Goal: Task Accomplishment & Management: Use online tool/utility

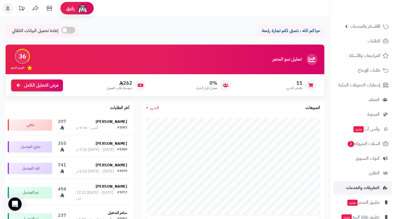
scroll to position [49, 0]
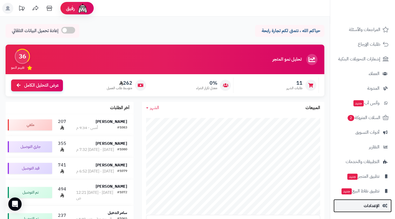
click at [373, 208] on span "الإعدادات" at bounding box center [372, 206] width 16 height 8
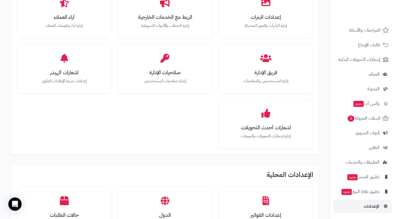
scroll to position [49, 0]
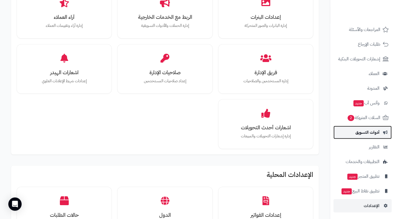
click at [372, 132] on span "أدوات التسويق" at bounding box center [367, 133] width 24 height 8
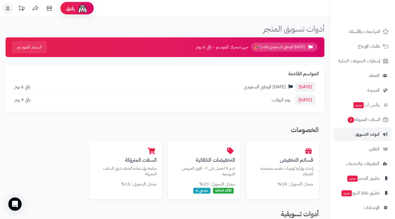
scroll to position [48, 0]
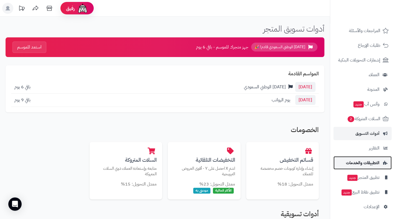
click at [375, 164] on span "التطبيقات والخدمات" at bounding box center [363, 163] width 34 height 8
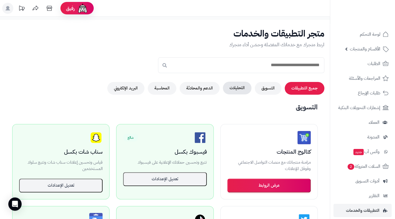
click at [236, 88] on button "التحليلات" at bounding box center [237, 88] width 29 height 13
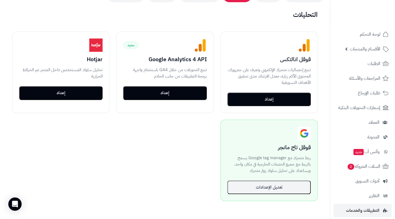
scroll to position [93, 0]
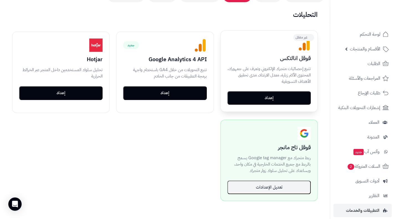
click at [254, 96] on button "إعداد" at bounding box center [268, 98] width 83 height 14
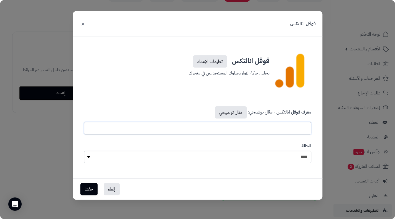
click at [270, 131] on input "text" at bounding box center [197, 128] width 227 height 12
click at [261, 150] on div "الحالة **** ****" at bounding box center [198, 153] width 236 height 29
click at [254, 158] on select "**** ****" at bounding box center [197, 157] width 227 height 12
click at [216, 58] on link "تعليمات الإعداد" at bounding box center [210, 61] width 34 height 12
click at [83, 24] on button "×" at bounding box center [83, 23] width 7 height 12
